Goal: Task Accomplishment & Management: Complete application form

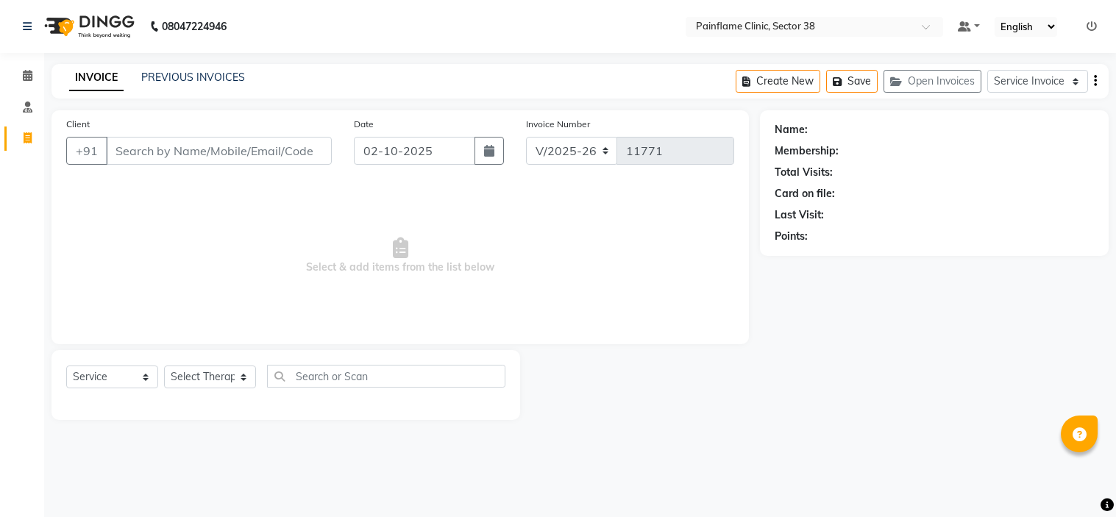
select select "3964"
select select "service"
click at [185, 79] on link "PREVIOUS INVOICES" at bounding box center [193, 77] width 104 height 13
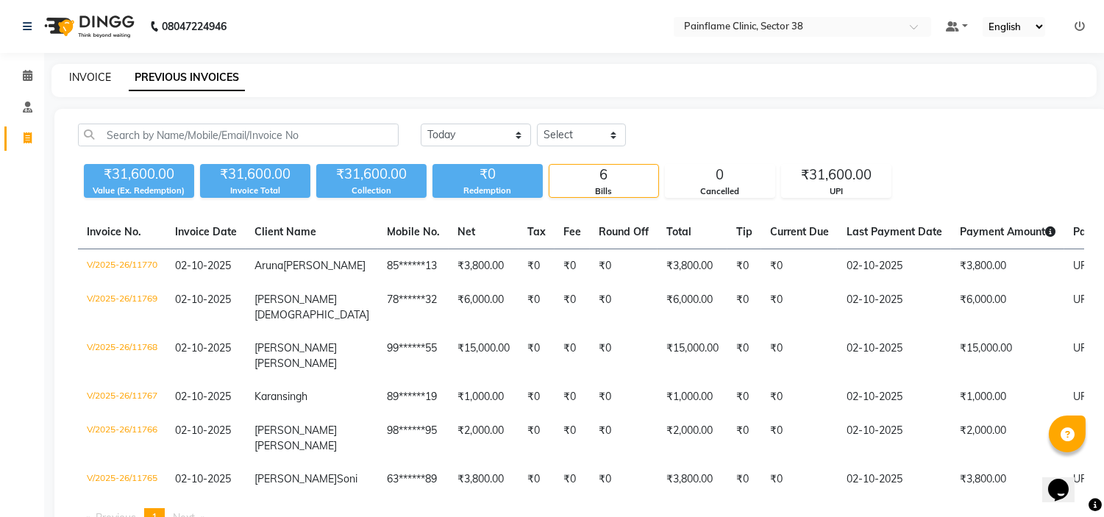
click at [79, 72] on link "INVOICE" at bounding box center [90, 77] width 42 height 13
select select "service"
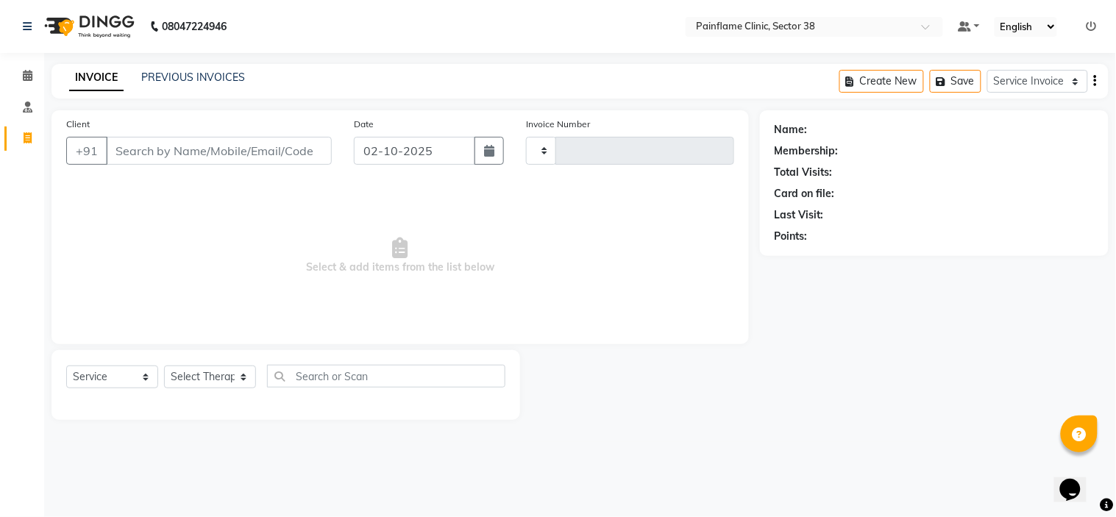
type input "11771"
select select "3964"
click at [152, 78] on link "PREVIOUS INVOICES" at bounding box center [193, 77] width 104 height 13
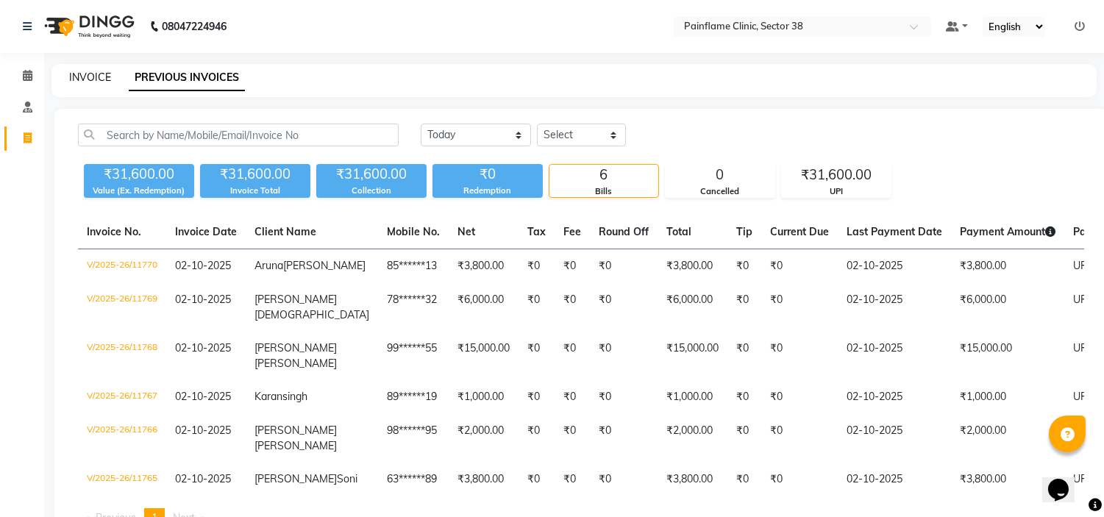
click at [92, 78] on link "INVOICE" at bounding box center [90, 77] width 42 height 13
select select "service"
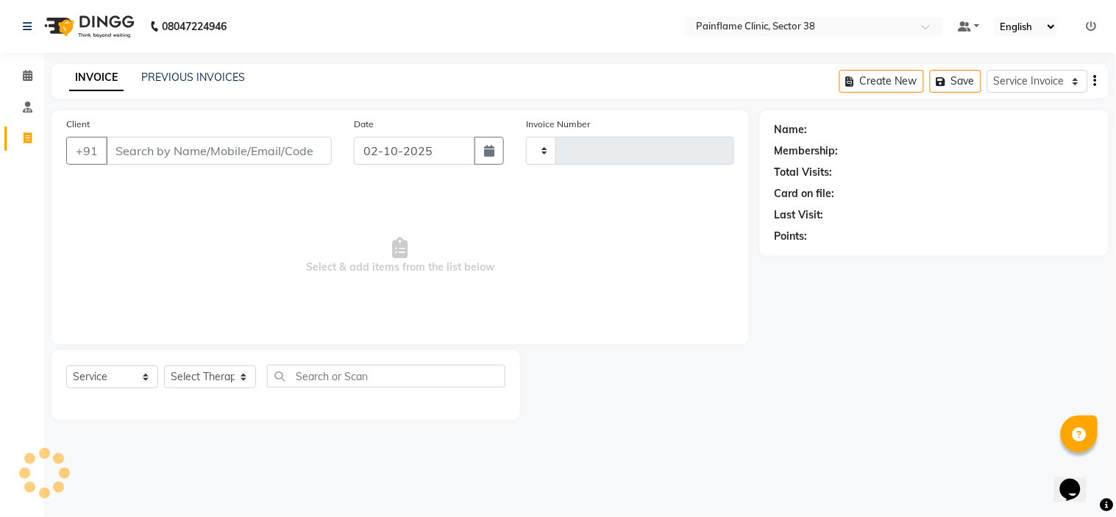
type input "11771"
select select "3964"
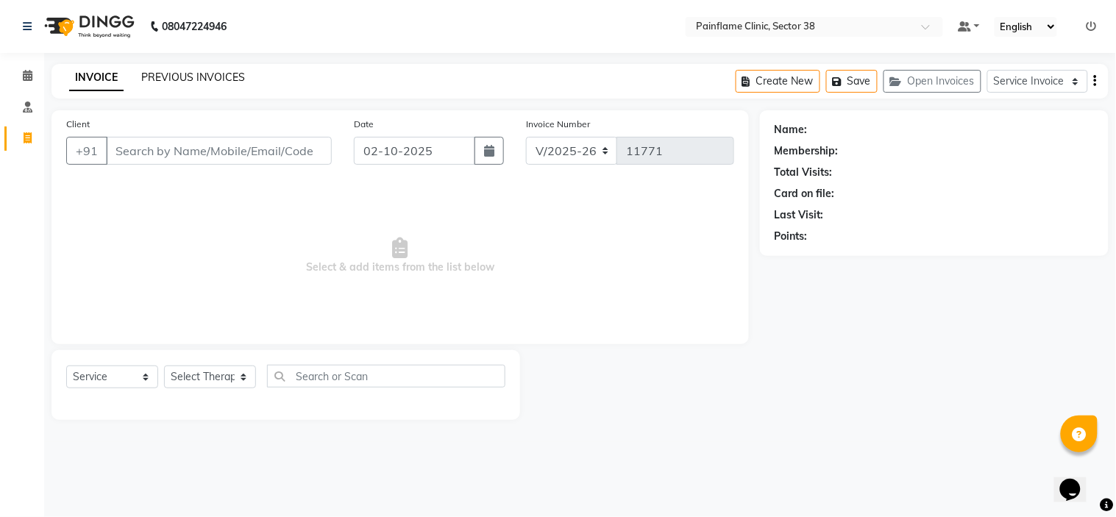
click at [209, 76] on link "PREVIOUS INVOICES" at bounding box center [193, 77] width 104 height 13
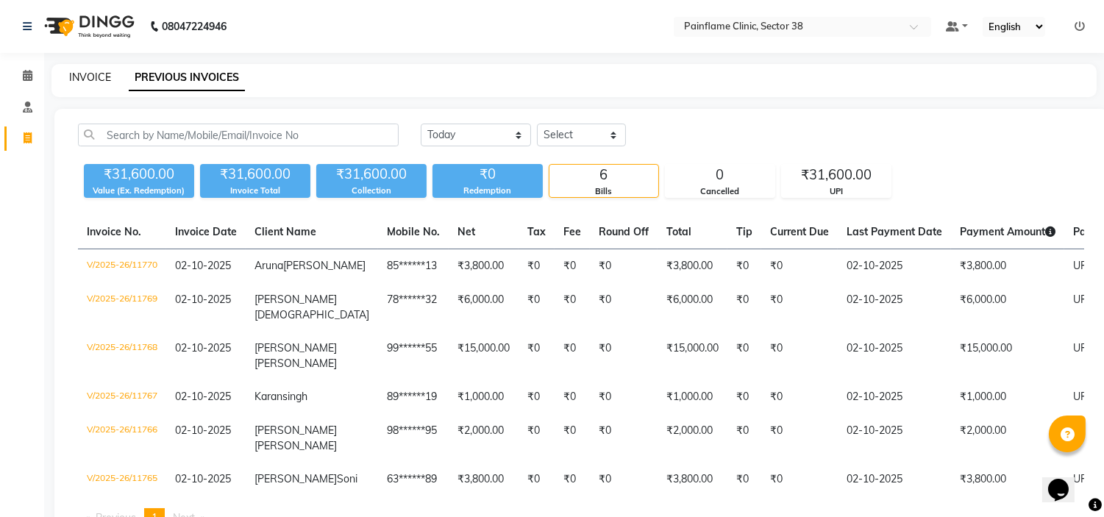
click at [93, 81] on link "INVOICE" at bounding box center [90, 77] width 42 height 13
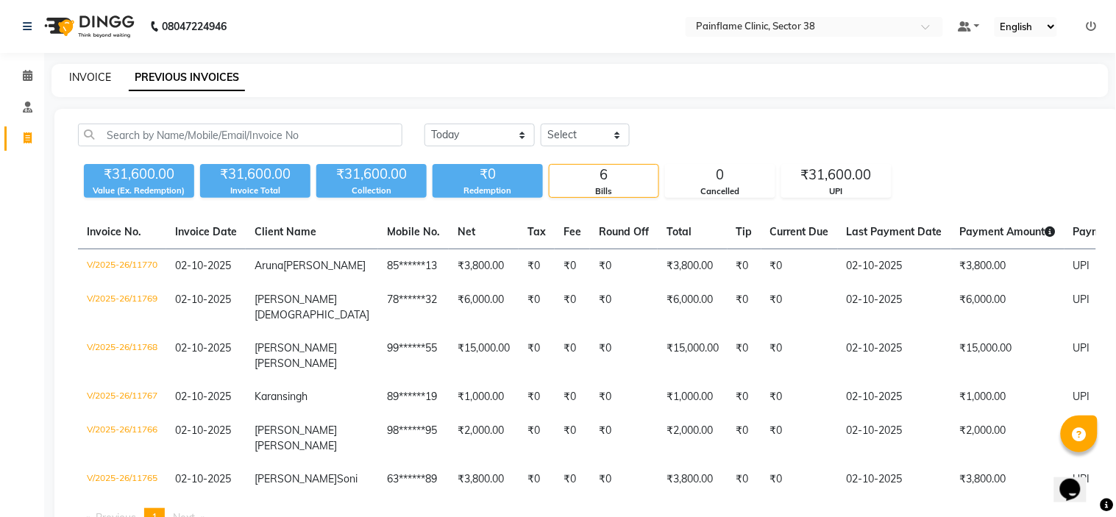
select select "3964"
select select "service"
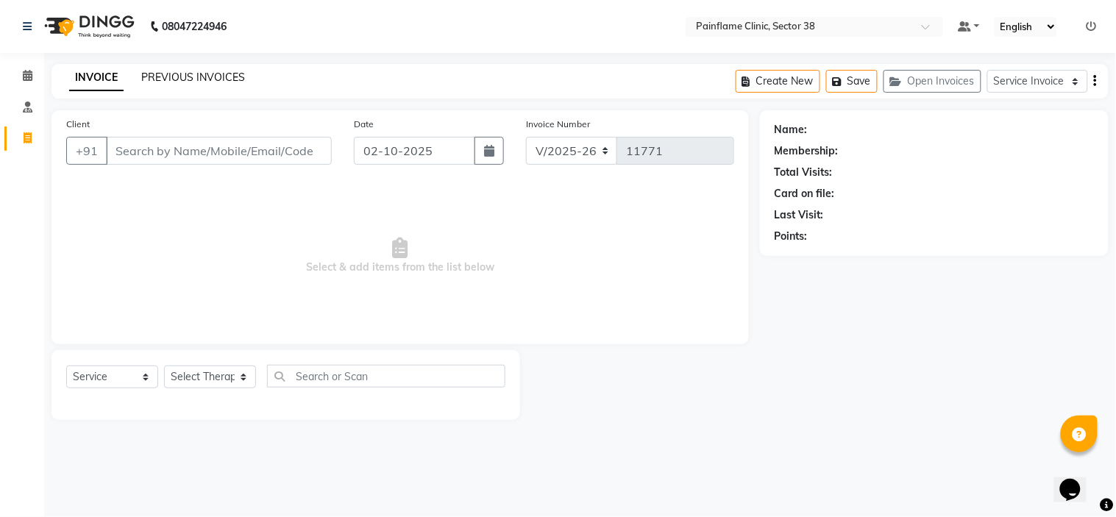
click at [172, 74] on link "PREVIOUS INVOICES" at bounding box center [193, 77] width 104 height 13
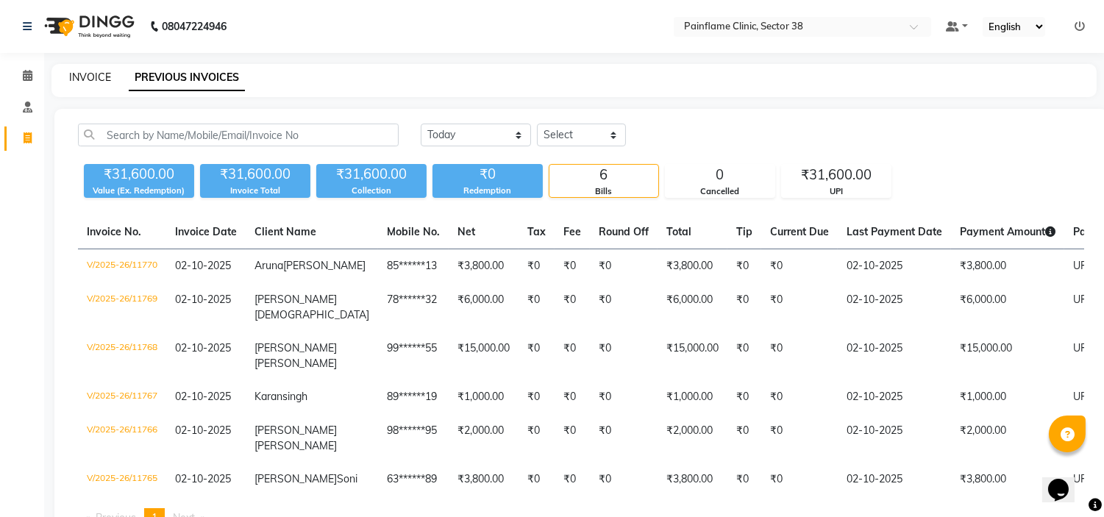
click at [85, 74] on link "INVOICE" at bounding box center [90, 77] width 42 height 13
select select "service"
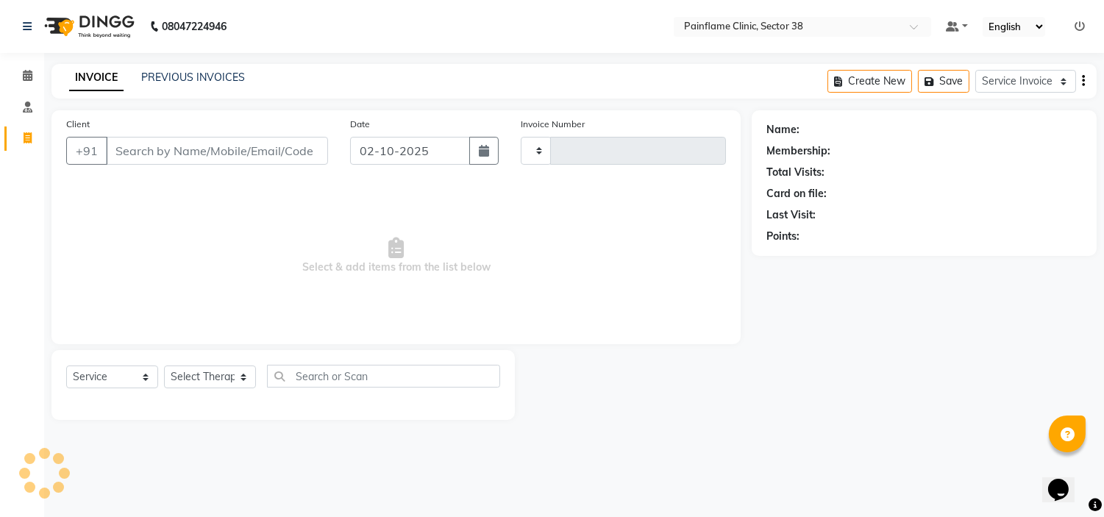
type input "11771"
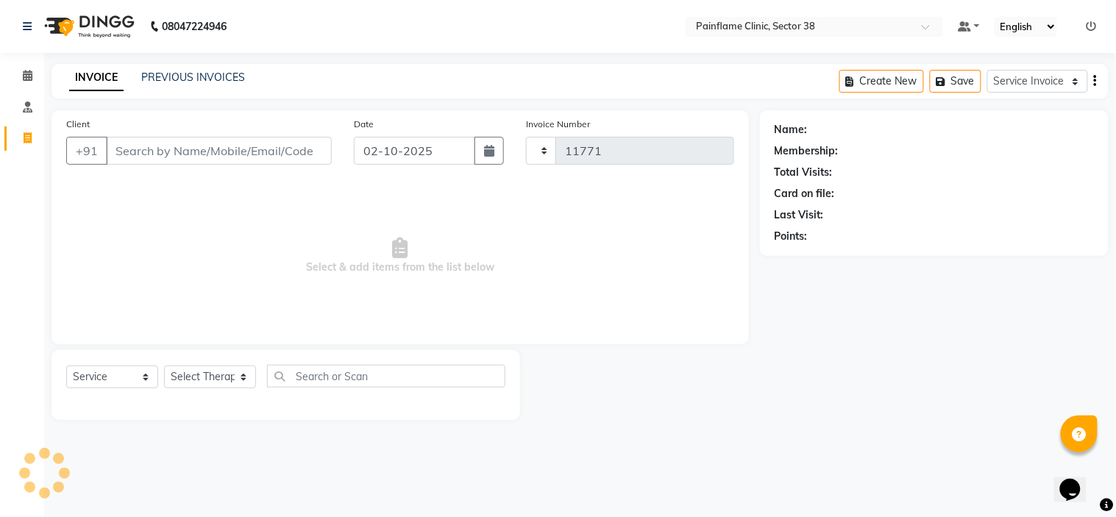
select select "3964"
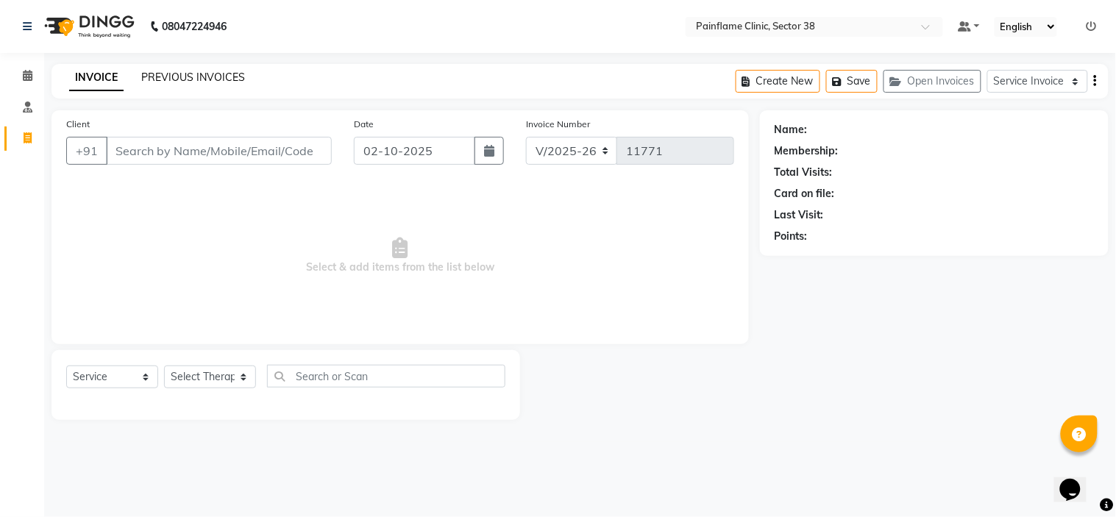
click at [211, 71] on link "PREVIOUS INVOICES" at bounding box center [193, 77] width 104 height 13
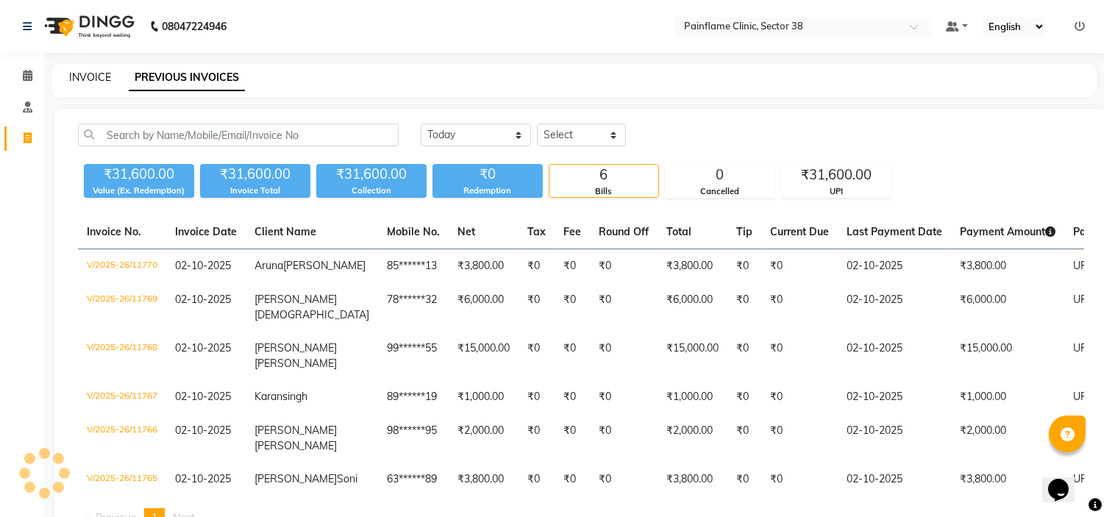
click at [81, 77] on link "INVOICE" at bounding box center [90, 77] width 42 height 13
select select "service"
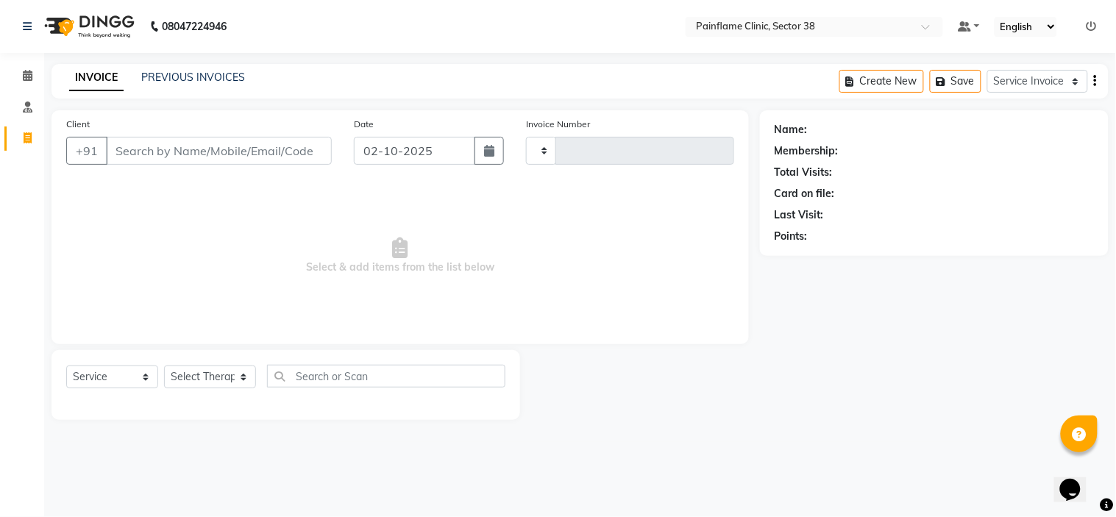
type input "11771"
select select "3964"
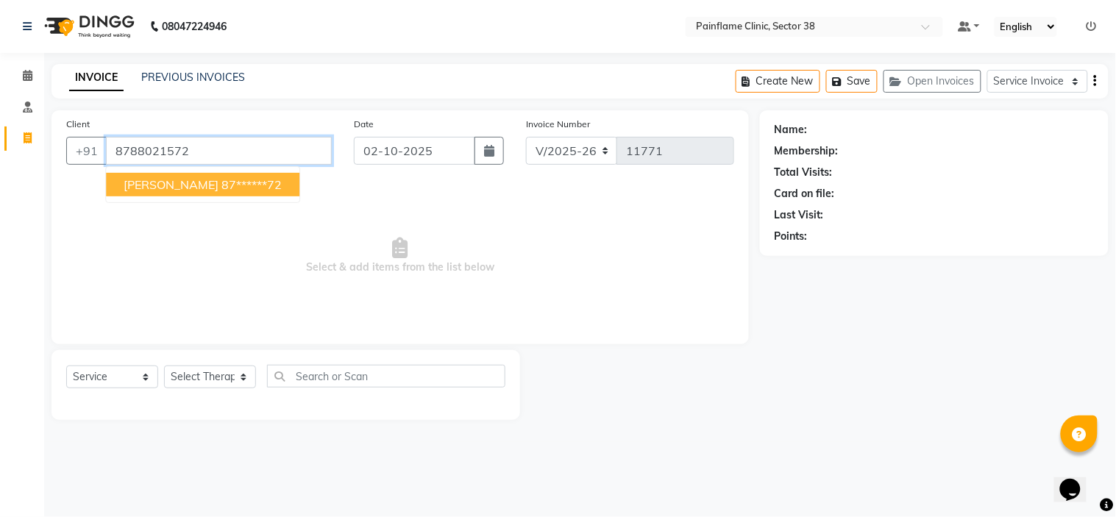
type input "8788021572"
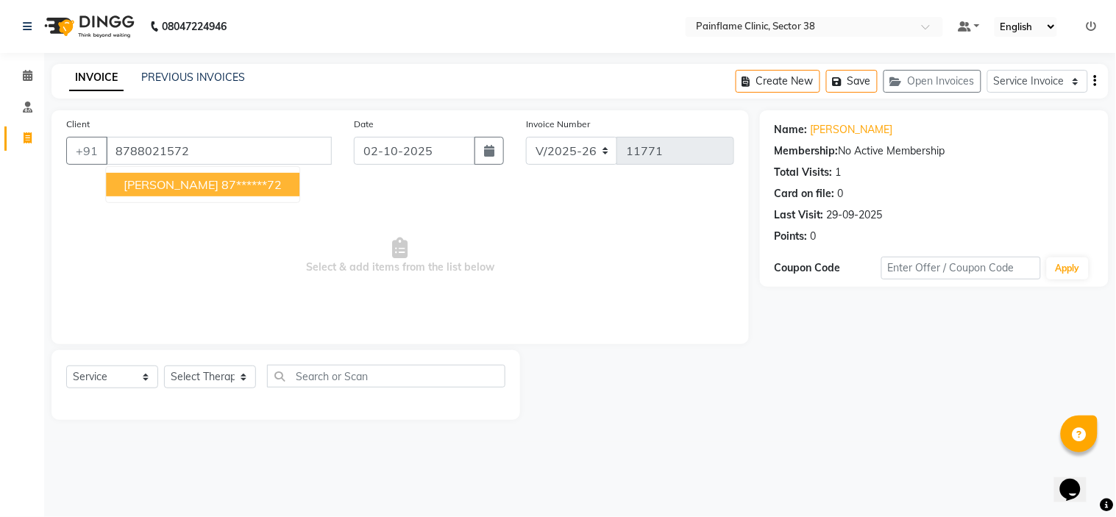
click at [306, 318] on span "Select & add items from the list below" at bounding box center [400, 255] width 668 height 147
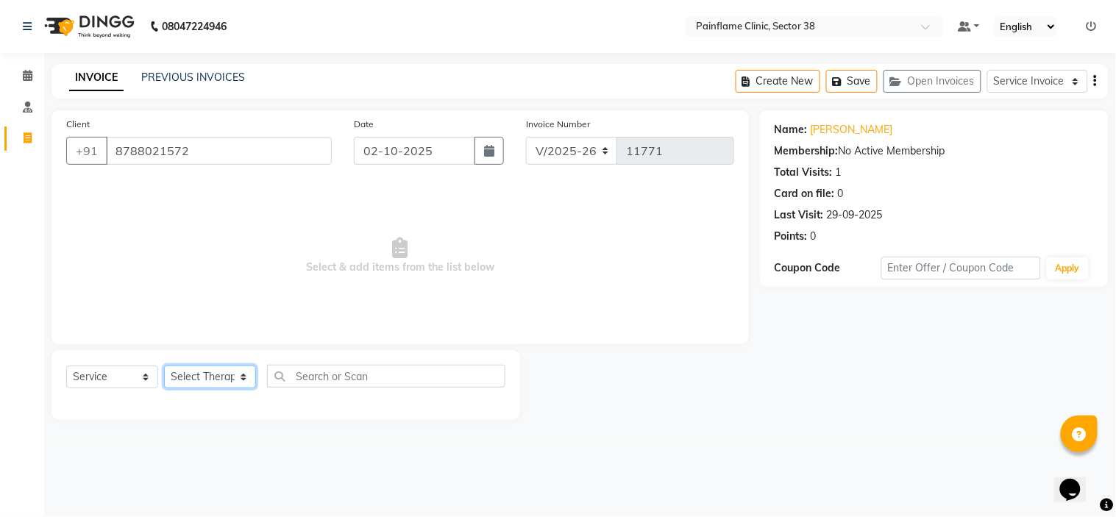
click at [217, 372] on select "Select Therapist [PERSON_NAME] Dr [PERSON_NAME] [PERSON_NAME] Dr [PERSON_NAME] …" at bounding box center [210, 377] width 92 height 23
select select "20209"
click at [164, 366] on select "Select Therapist [PERSON_NAME] Dr [PERSON_NAME] [PERSON_NAME] Dr [PERSON_NAME] …" at bounding box center [210, 377] width 92 height 23
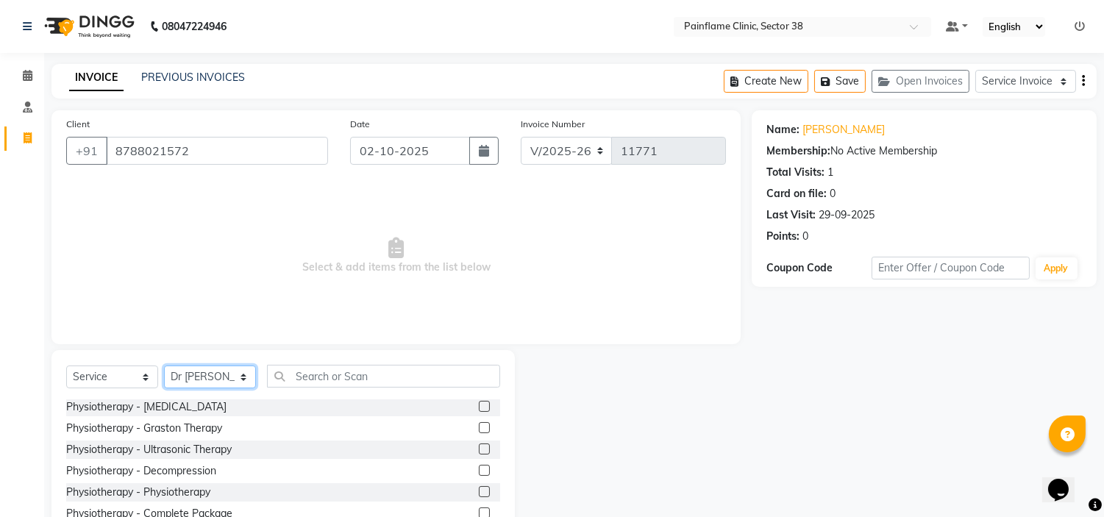
scroll to position [71, 0]
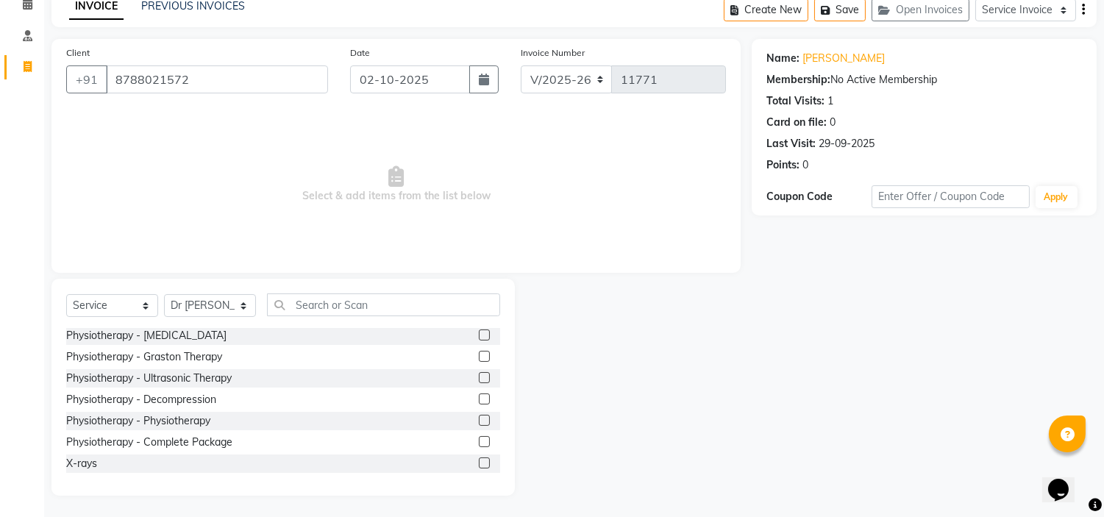
click at [479, 441] on label at bounding box center [484, 441] width 11 height 11
click at [479, 441] on input "checkbox" at bounding box center [484, 443] width 10 height 10
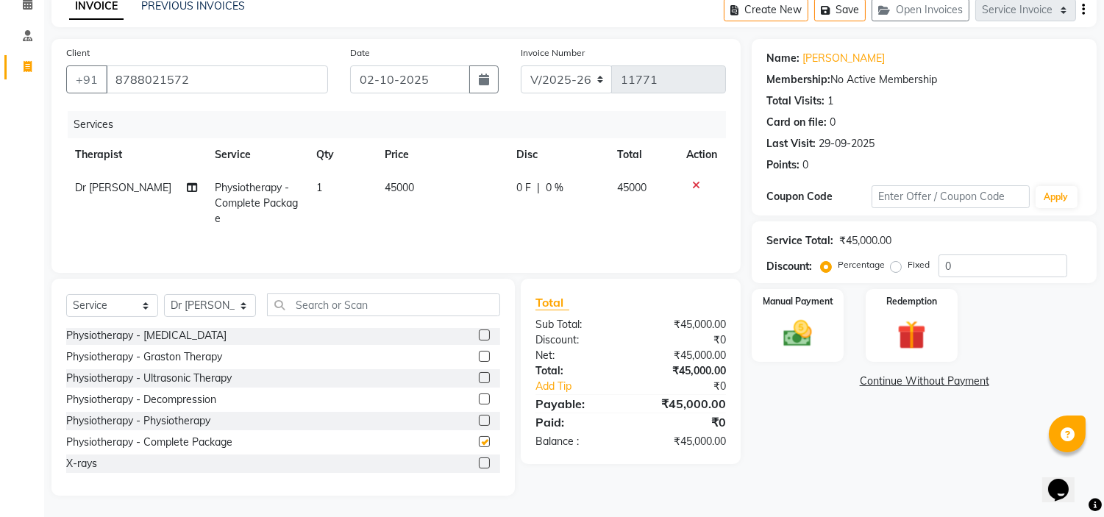
checkbox input "false"
click at [413, 185] on td "45000" at bounding box center [442, 203] width 132 height 64
select select "20209"
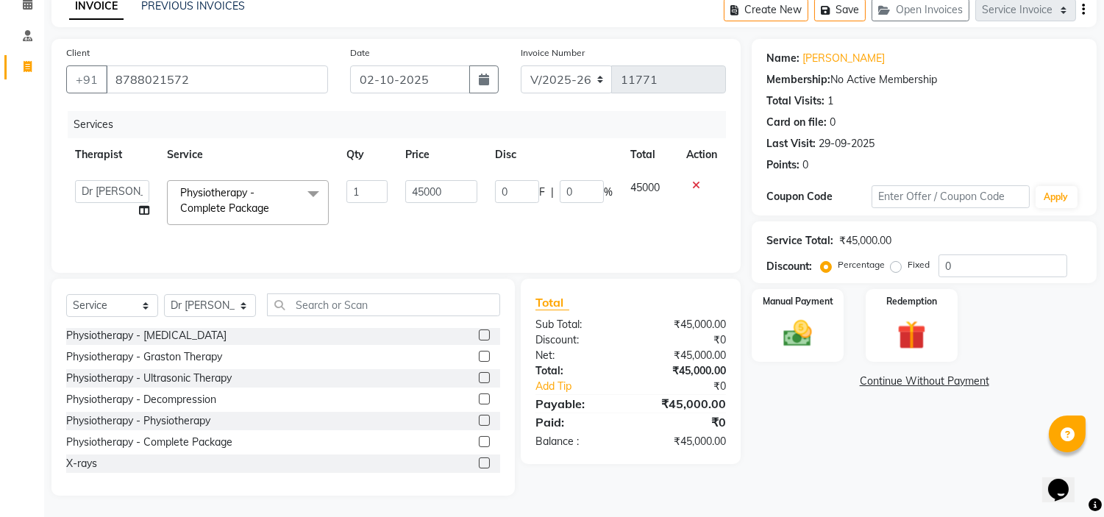
click at [413, 185] on input "45000" at bounding box center [441, 191] width 73 height 23
type input "20000"
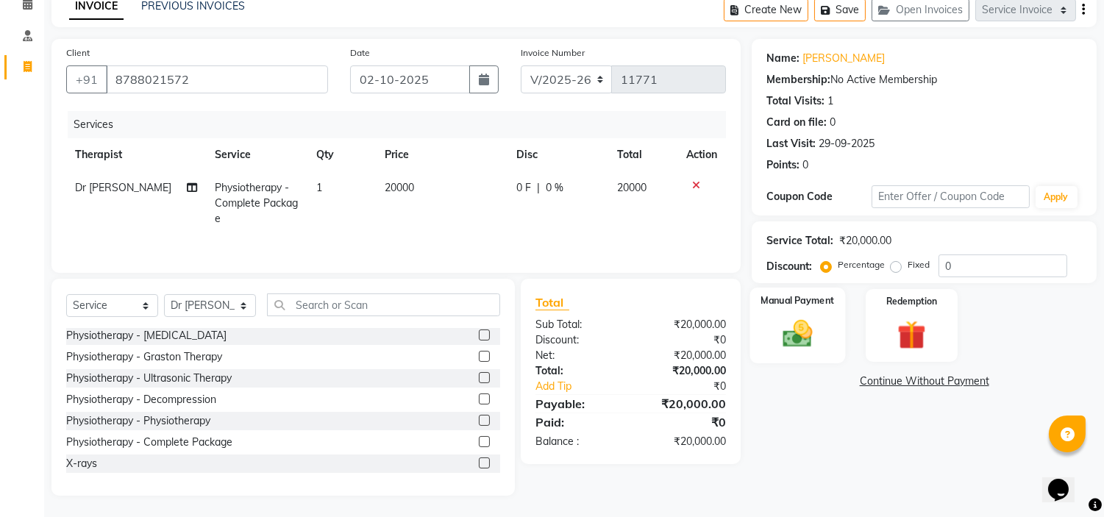
click at [775, 332] on img at bounding box center [798, 334] width 49 height 35
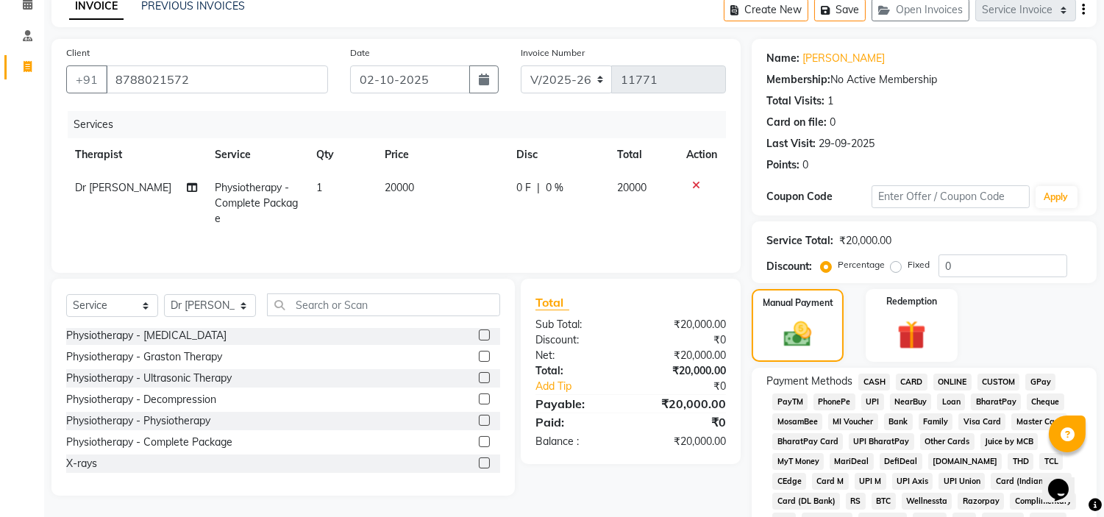
click at [915, 378] on span "CARD" at bounding box center [912, 382] width 32 height 17
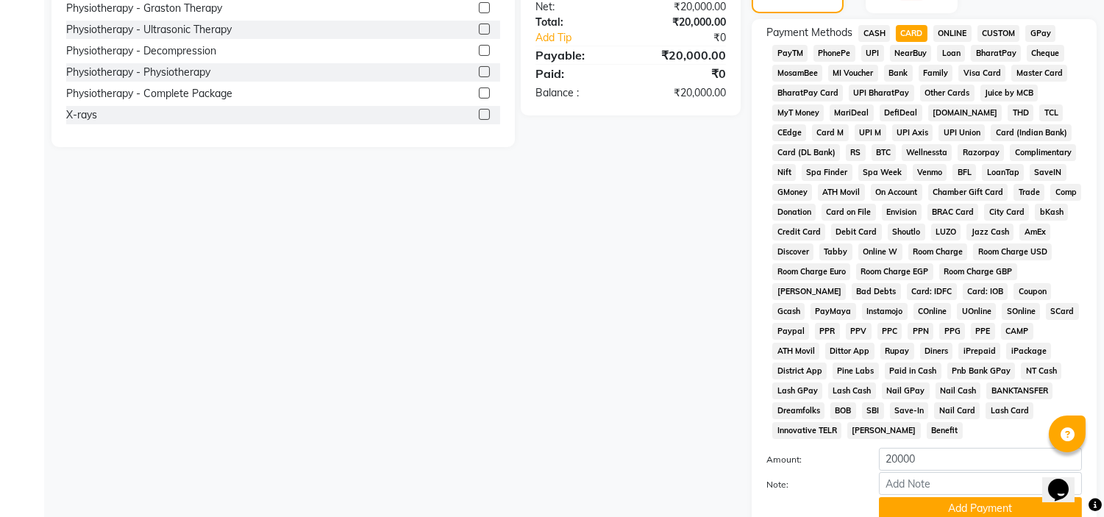
scroll to position [464, 0]
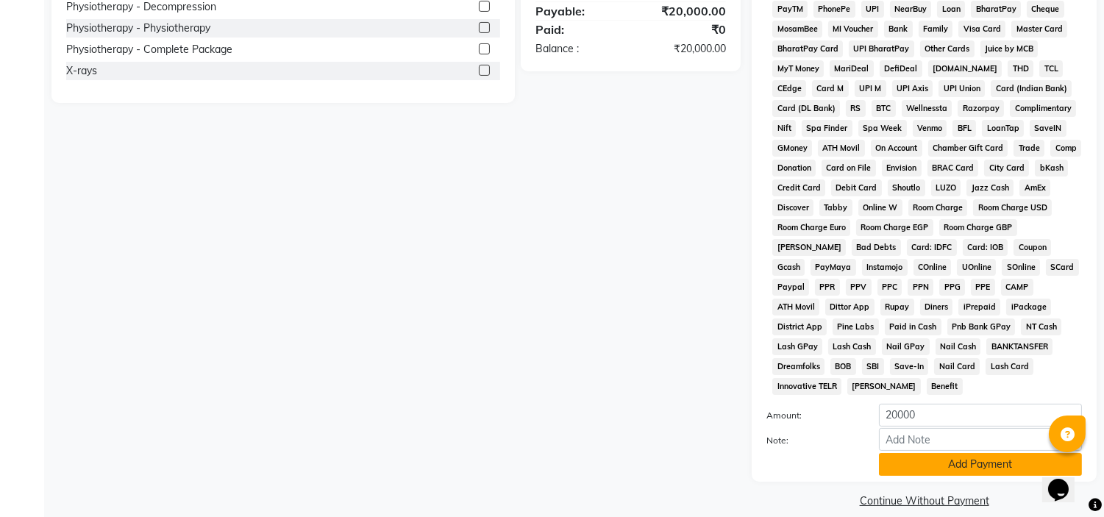
click at [968, 453] on button "Add Payment" at bounding box center [980, 464] width 203 height 23
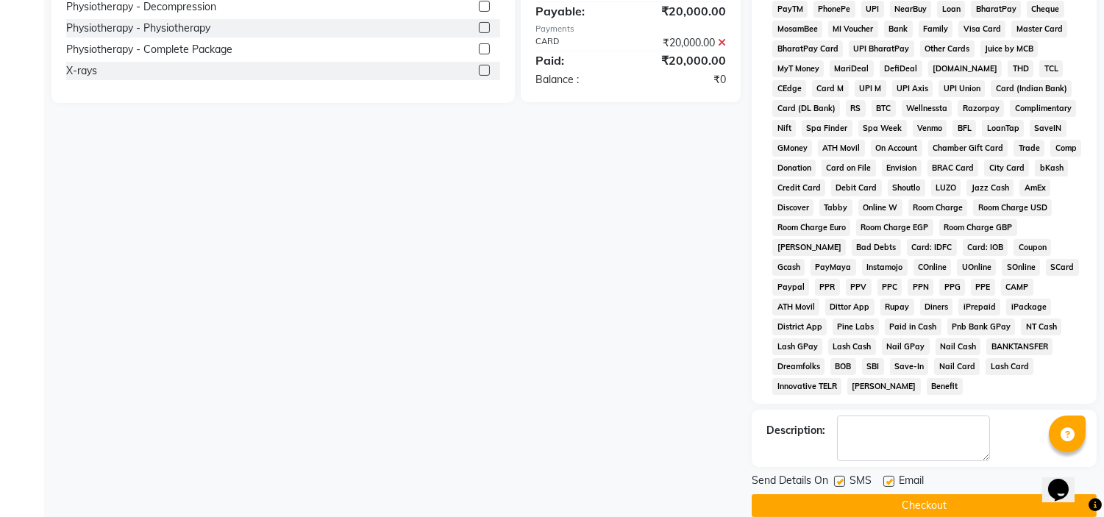
click at [888, 476] on label at bounding box center [888, 481] width 11 height 11
click at [888, 477] on input "checkbox" at bounding box center [888, 482] width 10 height 10
checkbox input "false"
click at [840, 476] on label at bounding box center [839, 481] width 11 height 11
click at [840, 477] on input "checkbox" at bounding box center [839, 482] width 10 height 10
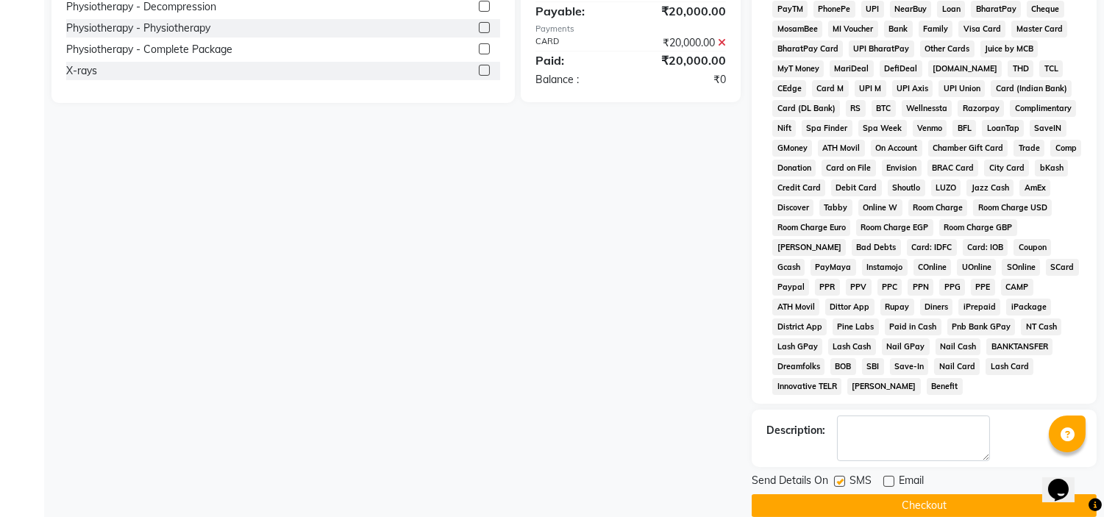
checkbox input "false"
click at [883, 494] on button "Checkout" at bounding box center [924, 505] width 345 height 23
